Goal: Task Accomplishment & Management: Manage account settings

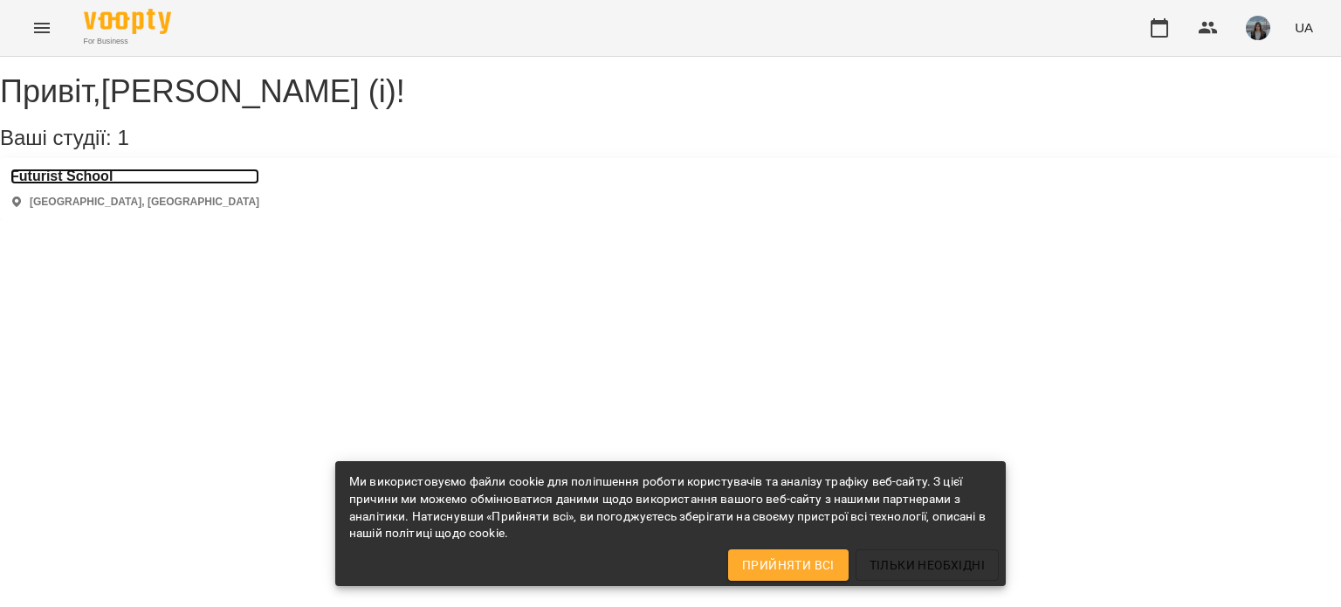
click at [112, 184] on h3 "Futurist School" at bounding box center [134, 176] width 249 height 16
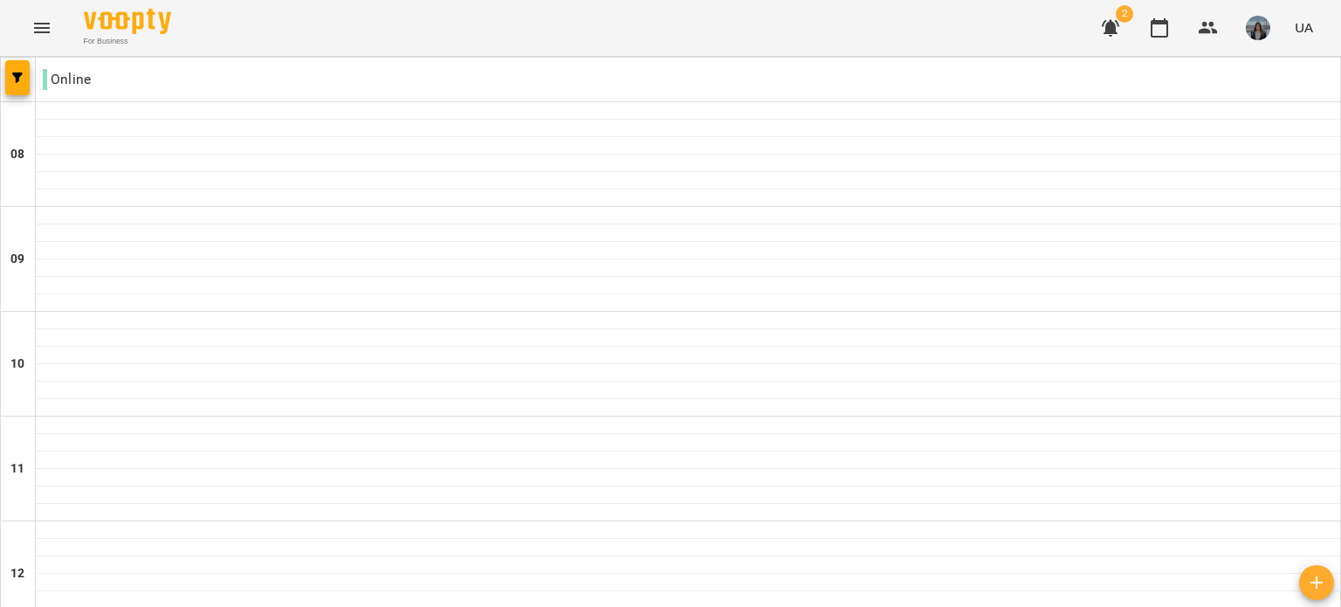
scroll to position [1027, 0]
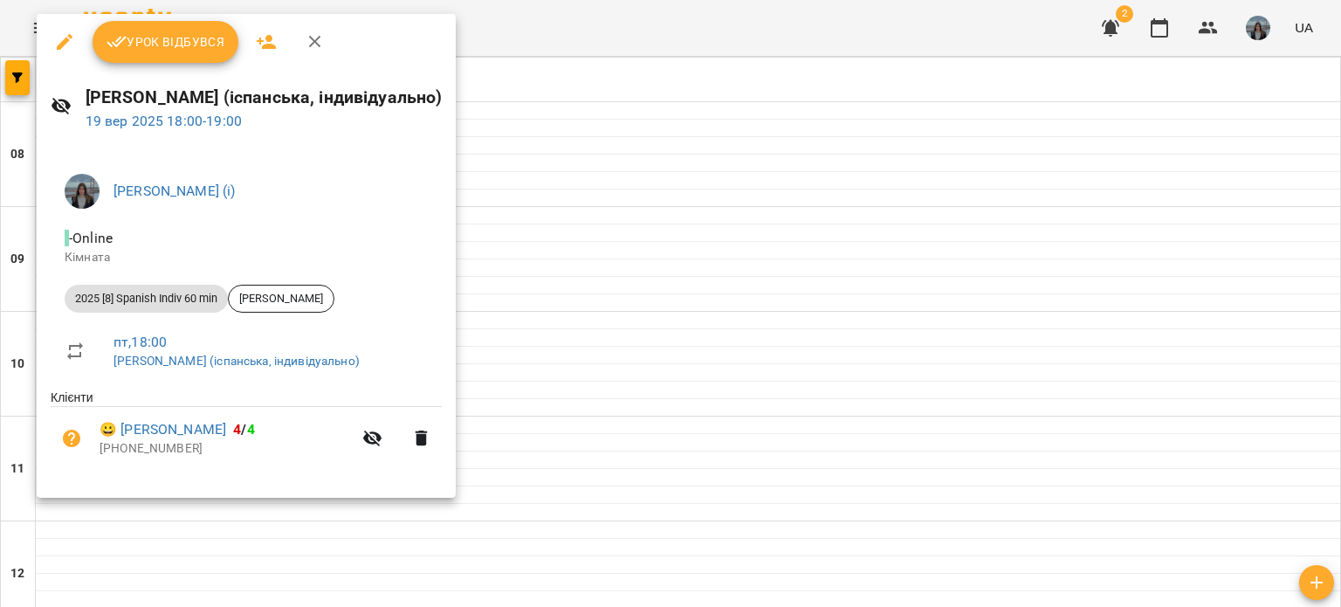
click at [199, 50] on span "Урок відбувся" at bounding box center [166, 41] width 119 height 21
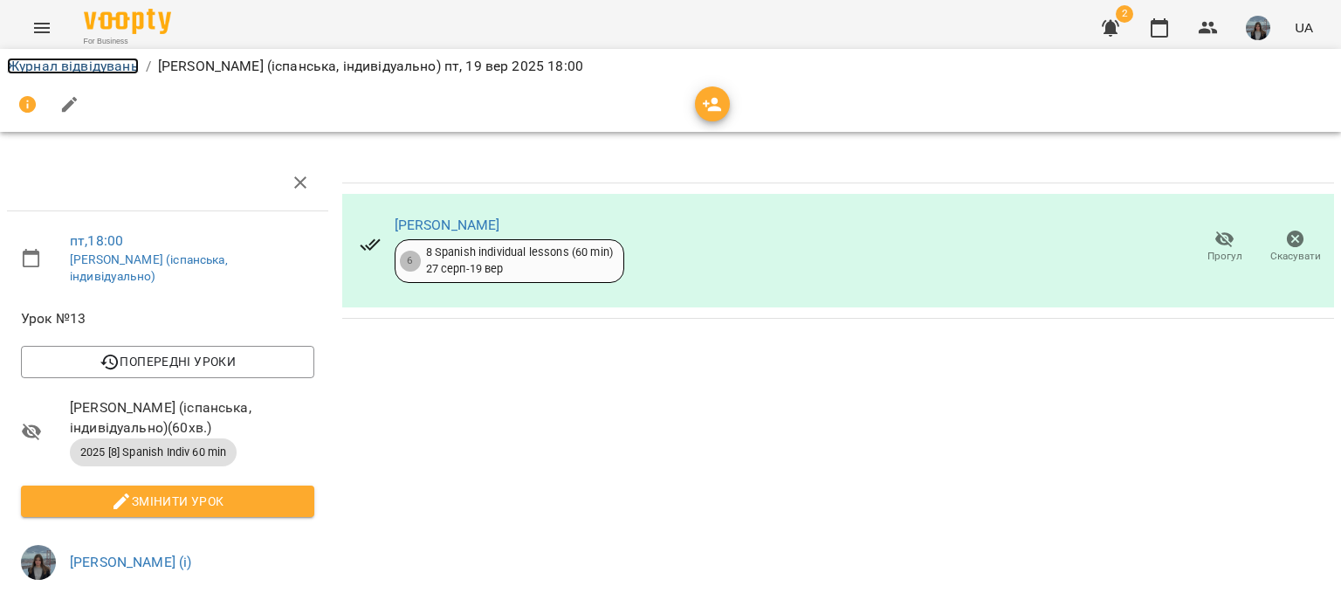
click at [16, 70] on link "Журнал відвідувань" at bounding box center [73, 66] width 132 height 17
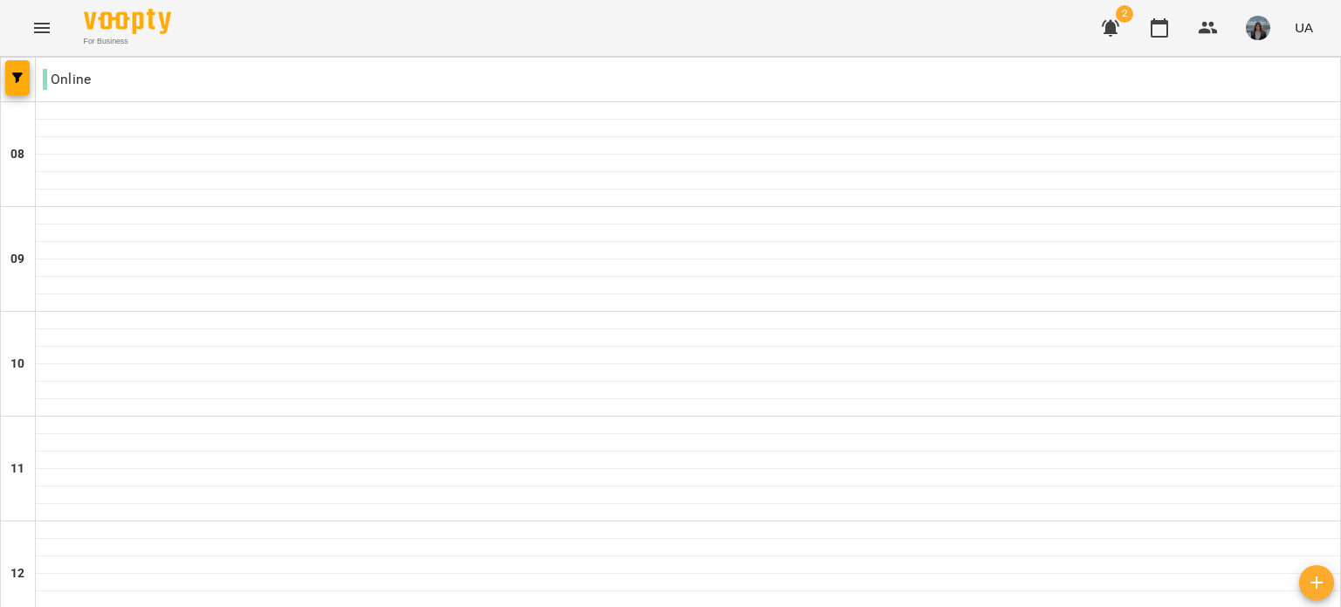
scroll to position [1121, 0]
